Goal: Task Accomplishment & Management: Use online tool/utility

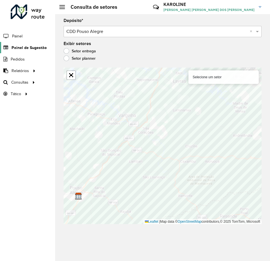
click at [27, 48] on span "Painel de Sugestão" at bounding box center [29, 48] width 35 height 6
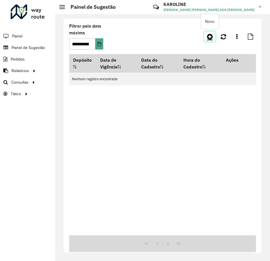
click at [208, 35] on icon at bounding box center [210, 36] width 6 height 7
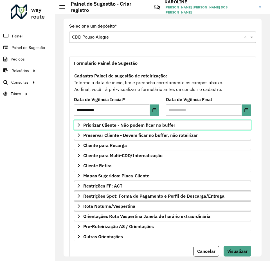
click at [159, 125] on span "Priorizar Cliente - Não podem ficar no buffer" at bounding box center [129, 125] width 92 height 5
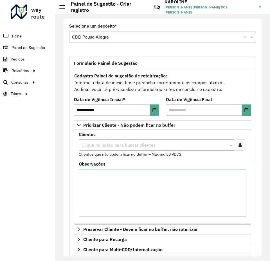
click at [101, 143] on input "text" at bounding box center [154, 145] width 148 height 7
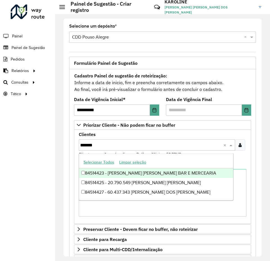
type input "********"
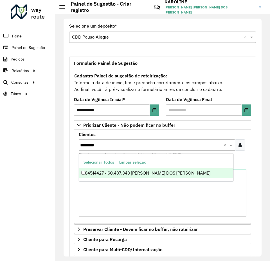
click at [85, 172] on div "84514427 - 60.437.343 [PERSON_NAME] DOS [PERSON_NAME]" at bounding box center [156, 173] width 154 height 10
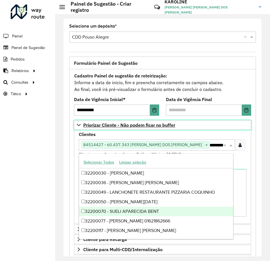
click at [155, 125] on span "Priorizar Cliente - Não podem ficar no buffer" at bounding box center [129, 125] width 92 height 5
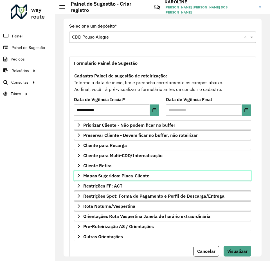
click at [124, 176] on span "Mapas Sugeridos: Placa-Cliente" at bounding box center [116, 176] width 66 height 5
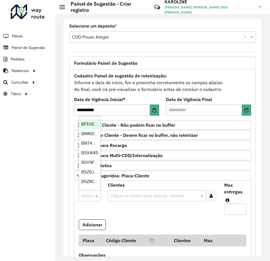
click at [87, 195] on div at bounding box center [90, 195] width 22 height 7
type input "***"
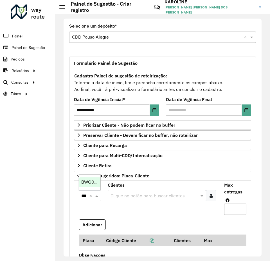
click at [89, 182] on span "BWQ0295" at bounding box center [91, 182] width 21 height 5
click at [208, 193] on div at bounding box center [211, 195] width 10 height 11
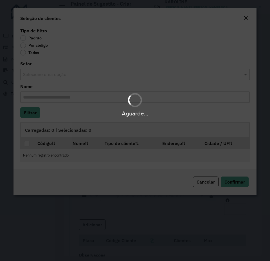
click at [39, 45] on div "Aguarde..." at bounding box center [135, 130] width 270 height 261
click at [34, 46] on div "Aguarde..." at bounding box center [135, 130] width 270 height 261
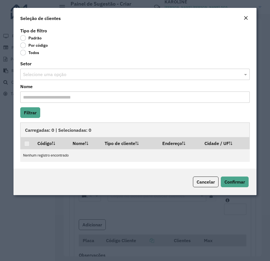
click at [27, 46] on label "Por código" at bounding box center [34, 46] width 28 height 6
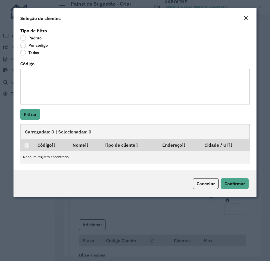
click at [43, 94] on textarea "Código" at bounding box center [135, 87] width 230 height 36
paste textarea "***** **** **** **** **** **** ***** **** **** **** ***** **** ***** ***** ****…"
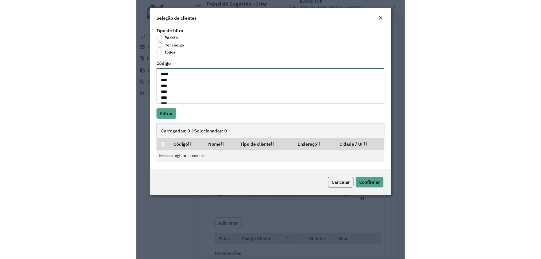
scroll to position [73, 0]
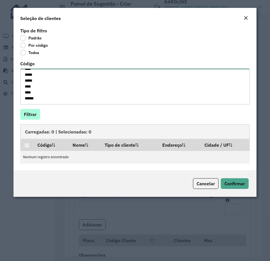
type textarea "***** **** **** **** **** **** ***** **** **** **** ***** **** ***** ***** ****…"
click at [28, 116] on button "Filtrar" at bounding box center [30, 114] width 20 height 11
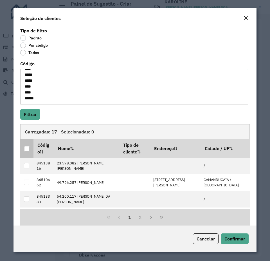
click at [29, 148] on div at bounding box center [26, 148] width 5 height 5
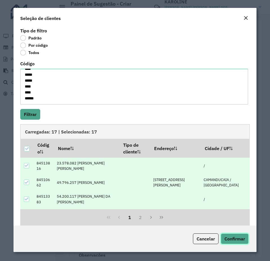
click at [236, 239] on span "Confirmar" at bounding box center [235, 239] width 21 height 6
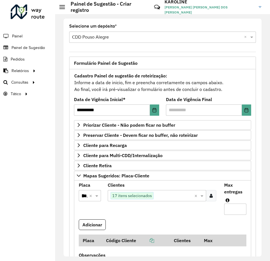
click at [232, 206] on input "Max entregas" at bounding box center [236, 209] width 22 height 11
type input "**"
click at [90, 224] on button "Adicionar" at bounding box center [92, 224] width 27 height 11
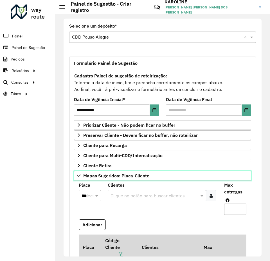
click at [79, 175] on icon at bounding box center [79, 176] width 5 height 5
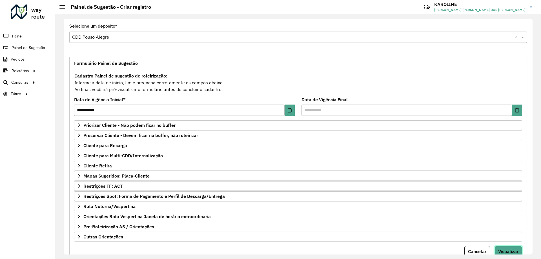
click at [506, 248] on span "Visualizar" at bounding box center [508, 251] width 20 height 6
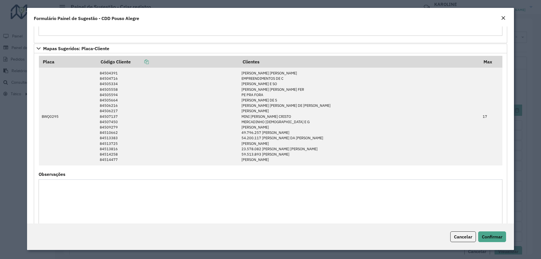
scroll to position [131, 0]
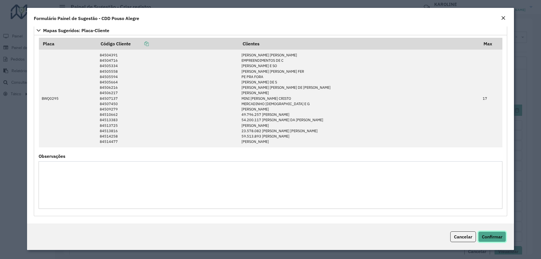
click at [497, 237] on span "Confirmar" at bounding box center [492, 237] width 21 height 6
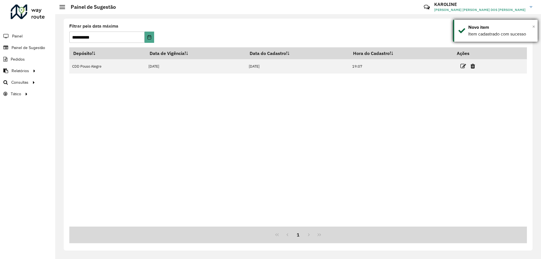
click at [535, 27] on span "×" at bounding box center [533, 26] width 3 height 6
